Goal: Information Seeking & Learning: Learn about a topic

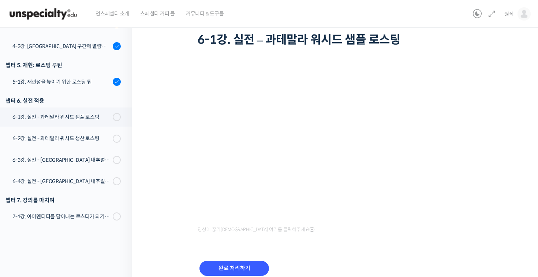
scroll to position [49, 0]
click at [257, 270] on input "완료 처리하기" at bounding box center [235, 268] width 70 height 15
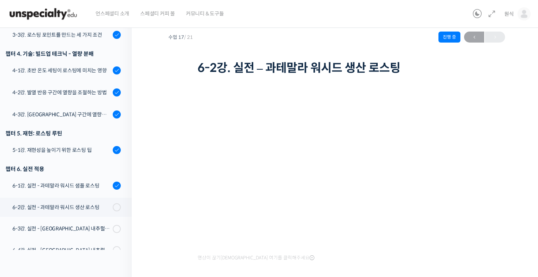
scroll to position [68, 0]
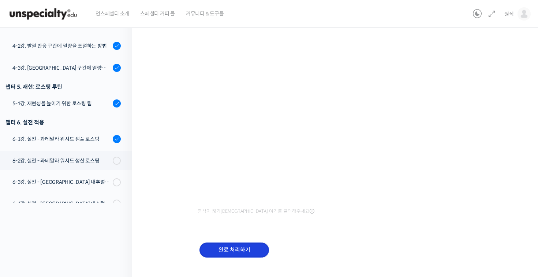
click at [214, 248] on input "완료 처리하기" at bounding box center [235, 249] width 70 height 15
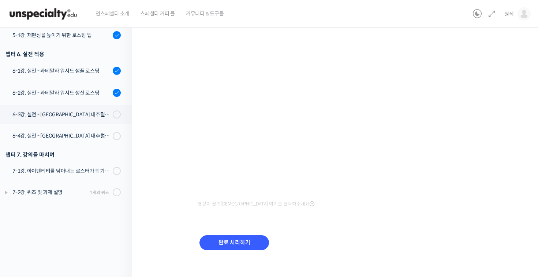
scroll to position [76, 0]
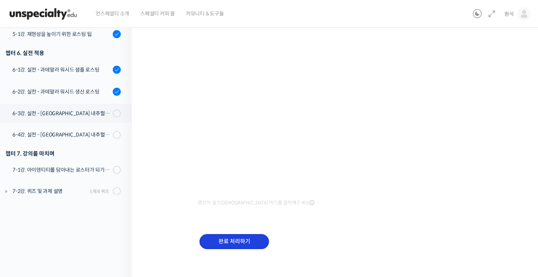
click at [242, 234] on input "완료 처리하기" at bounding box center [235, 241] width 70 height 15
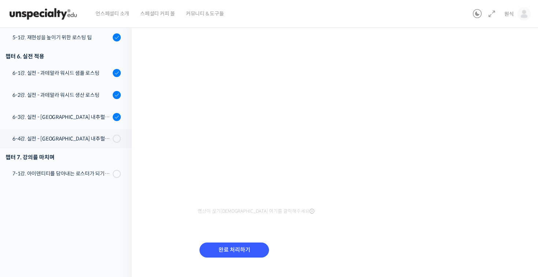
scroll to position [420, 0]
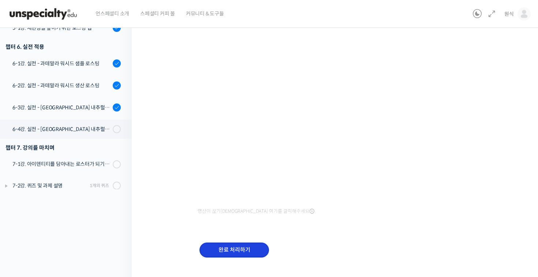
click at [258, 242] on input "완료 처리하기" at bounding box center [235, 249] width 70 height 15
click at [257, 242] on input "완료 처리하기" at bounding box center [235, 249] width 70 height 15
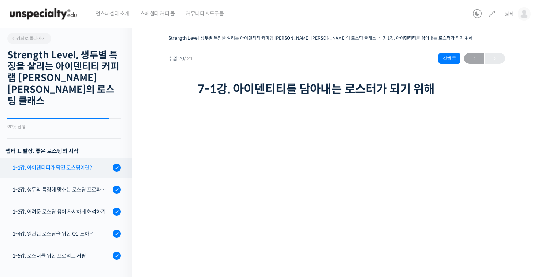
click at [60, 163] on div "1-1강. 아이덴티티가 담긴 로스팅이란?" at bounding box center [61, 167] width 98 height 8
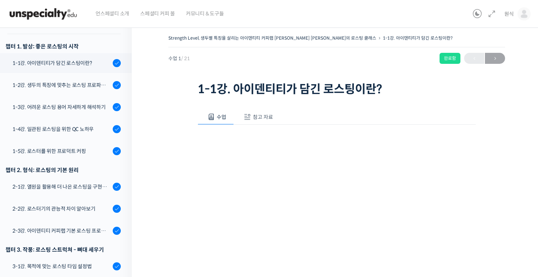
scroll to position [104, 0]
click at [259, 118] on span "참고 자료" at bounding box center [263, 117] width 20 height 7
click at [250, 142] on link "PPT 수업 자료 (클릭하시면 새 창에서 열립니다)" at bounding box center [256, 141] width 117 height 8
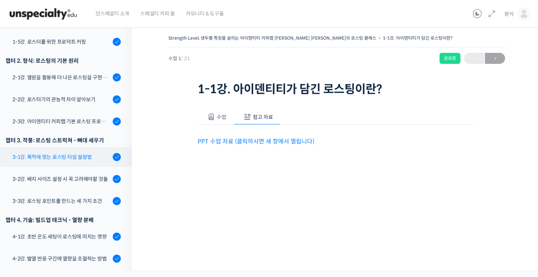
scroll to position [214, 0]
click at [92, 152] on link "3-1강. 목적에 맞는 로스팅 타임 설정법" at bounding box center [64, 157] width 136 height 20
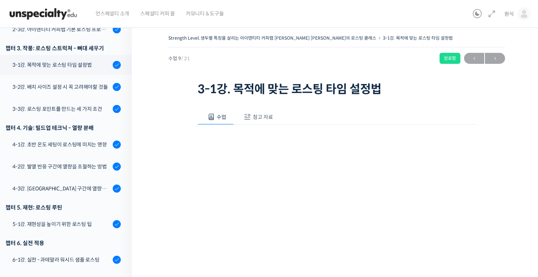
scroll to position [307, 0]
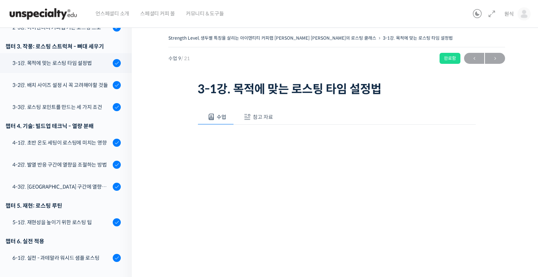
click at [255, 119] on span "참고 자료" at bounding box center [263, 117] width 20 height 7
click at [247, 145] on p "PPT 수업 자료 (클릭하시면 새 창에서 열립니다)" at bounding box center [337, 141] width 278 height 10
click at [255, 138] on link "PPT 수업 자료 (클릭하시면 새 창에서 열립니다)" at bounding box center [256, 141] width 117 height 8
